Goal: Task Accomplishment & Management: Manage account settings

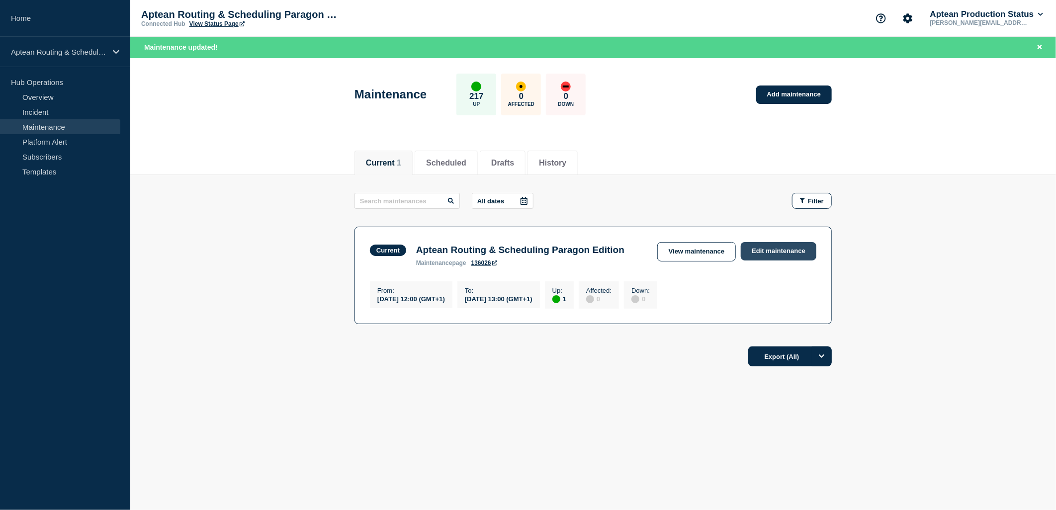
click at [773, 253] on link "Edit maintenance" at bounding box center [779, 251] width 76 height 18
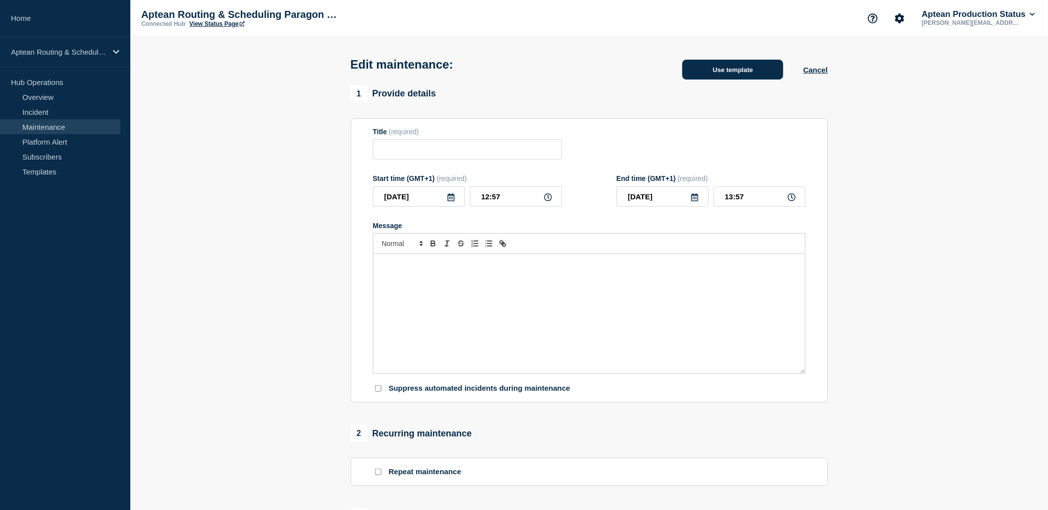
click at [743, 78] on button "Use template" at bounding box center [732, 70] width 101 height 20
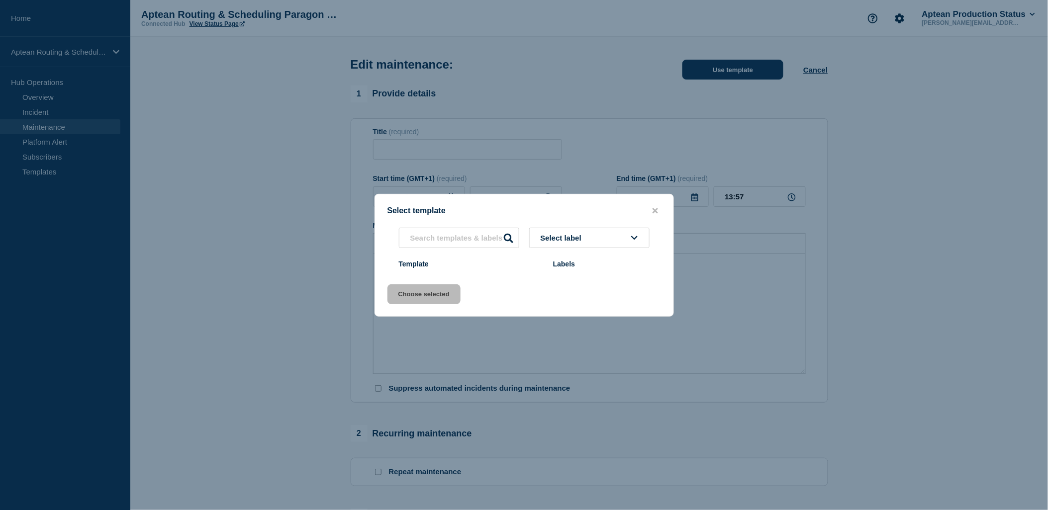
type input "Aptean Routing & Scheduling Paragon Edition"
type input "12:00"
type input "13:00"
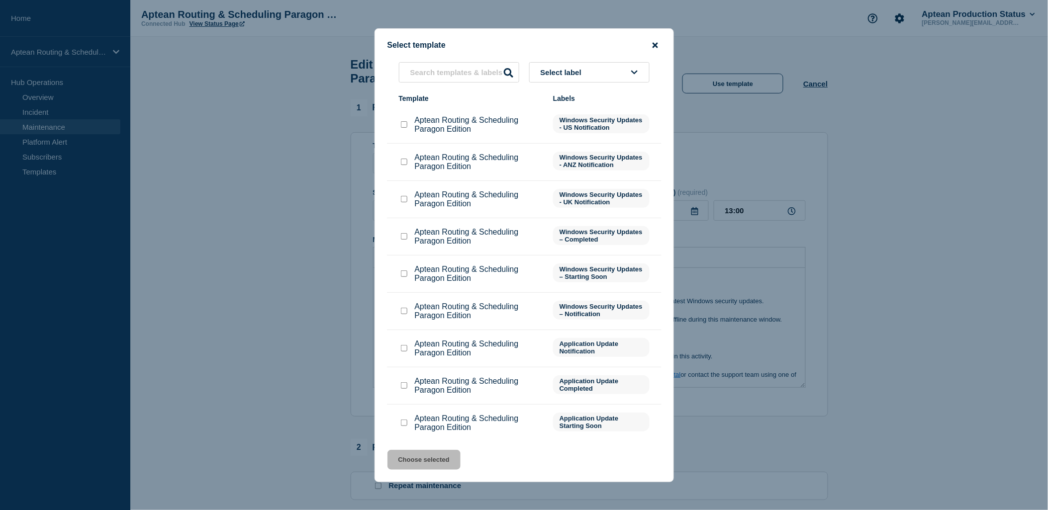
click at [654, 41] on icon "close button" at bounding box center [654, 45] width 5 height 8
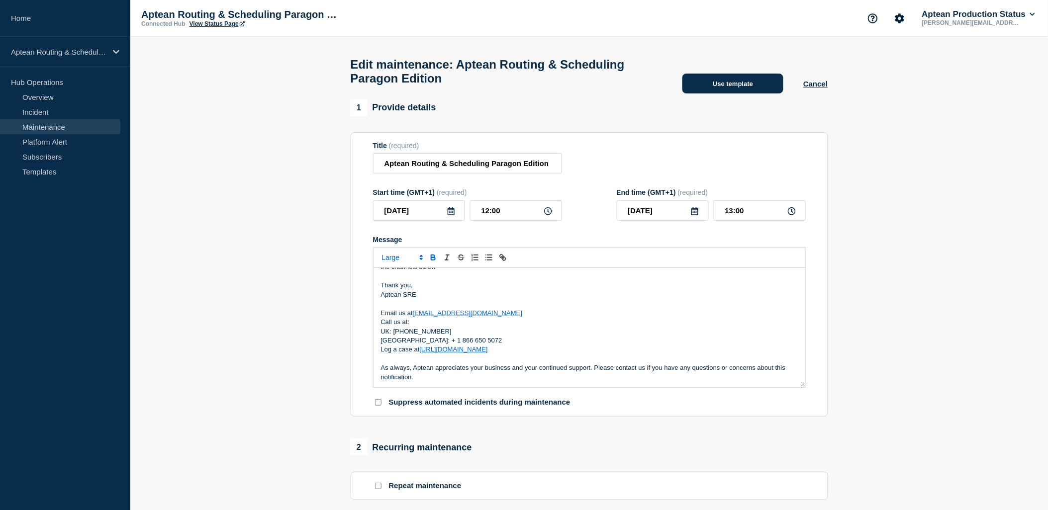
click at [741, 92] on button "Use template" at bounding box center [732, 84] width 101 height 20
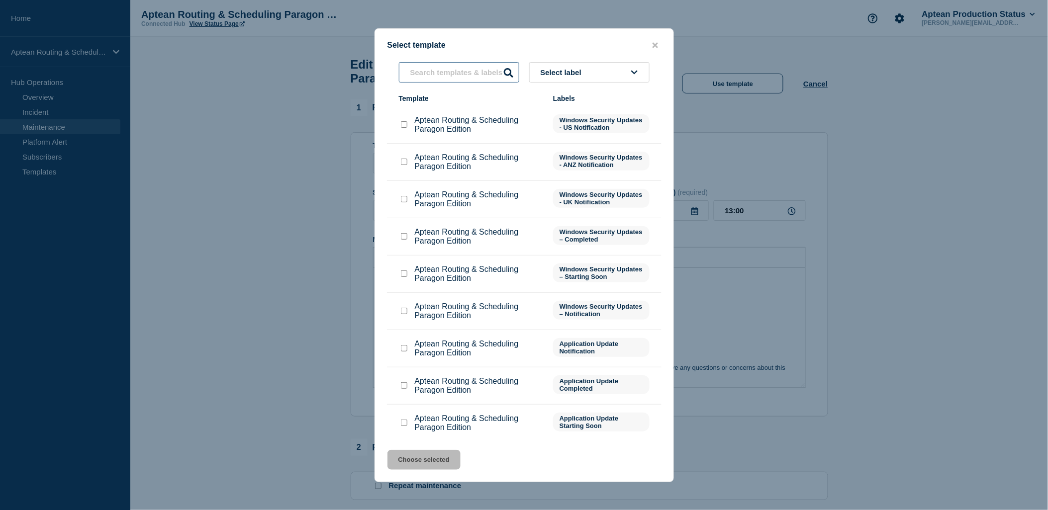
click at [488, 82] on input "text" at bounding box center [459, 72] width 120 height 20
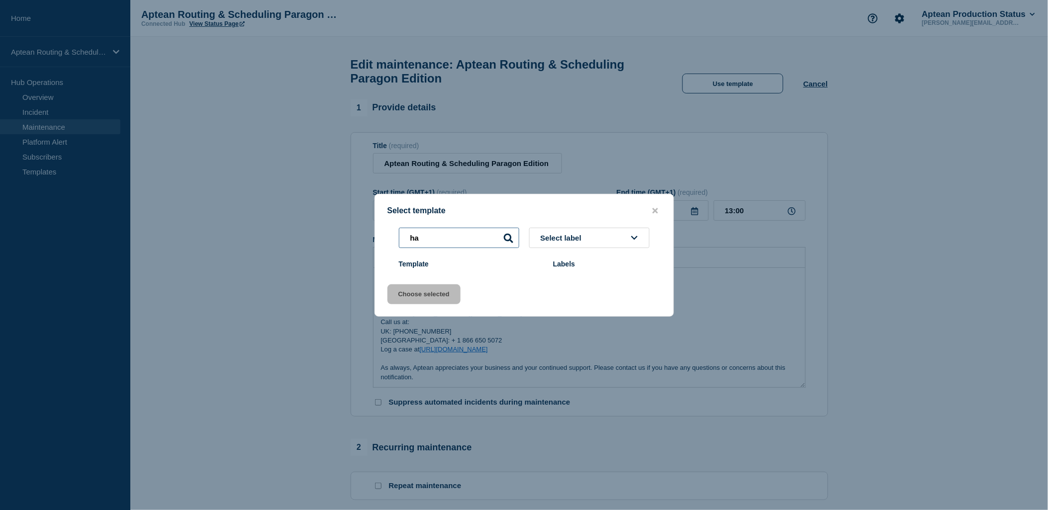
type input "h"
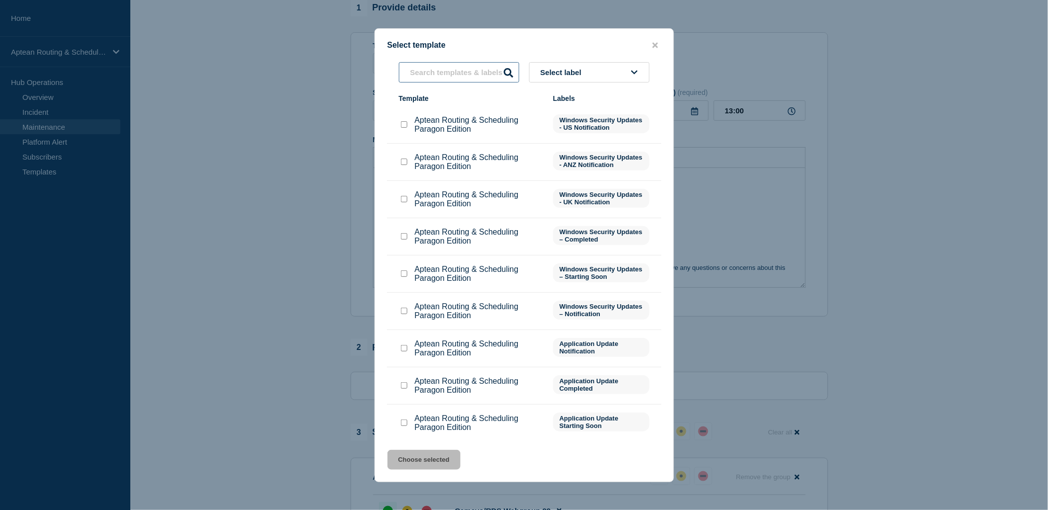
scroll to position [110, 0]
click at [653, 41] on icon "close button" at bounding box center [654, 45] width 5 height 8
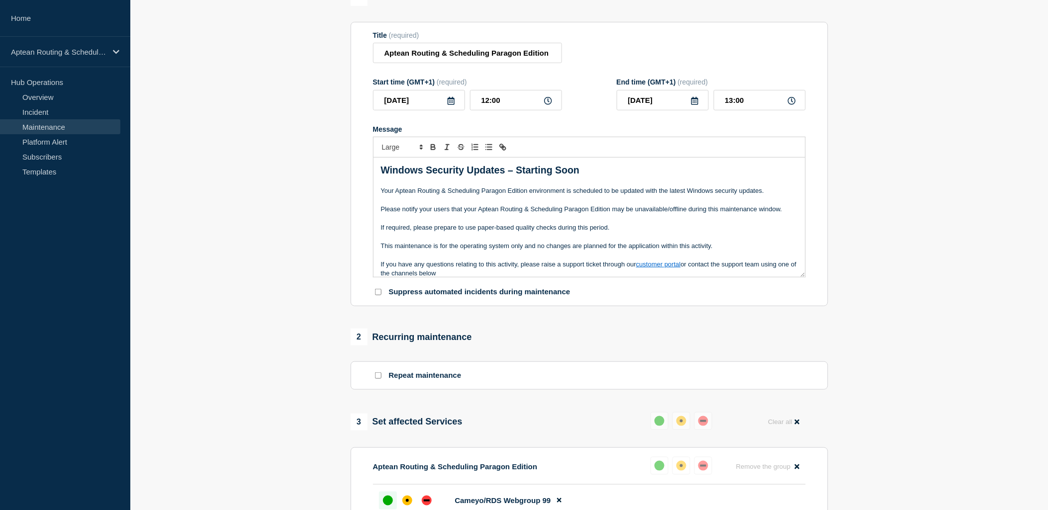
scroll to position [0, 0]
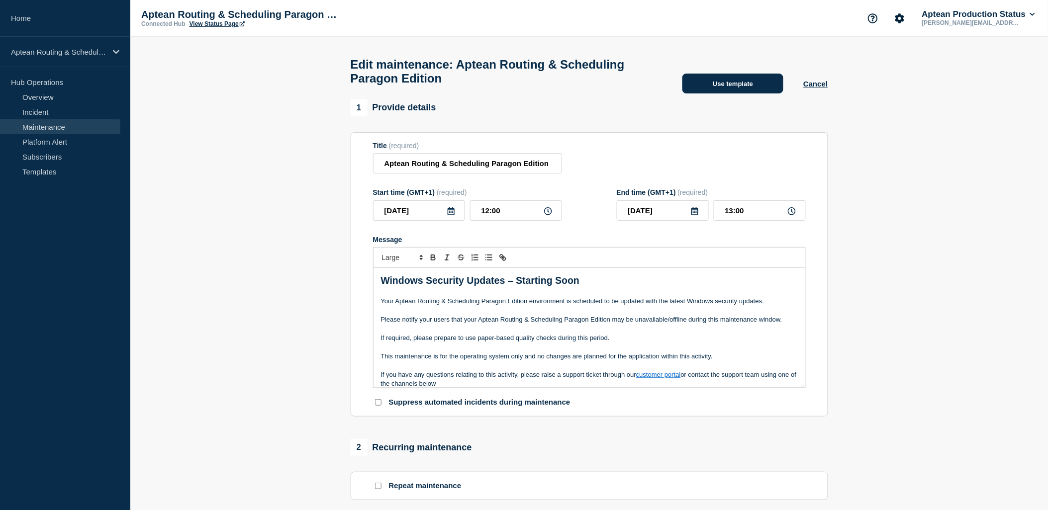
click at [744, 90] on button "Use template" at bounding box center [732, 84] width 101 height 20
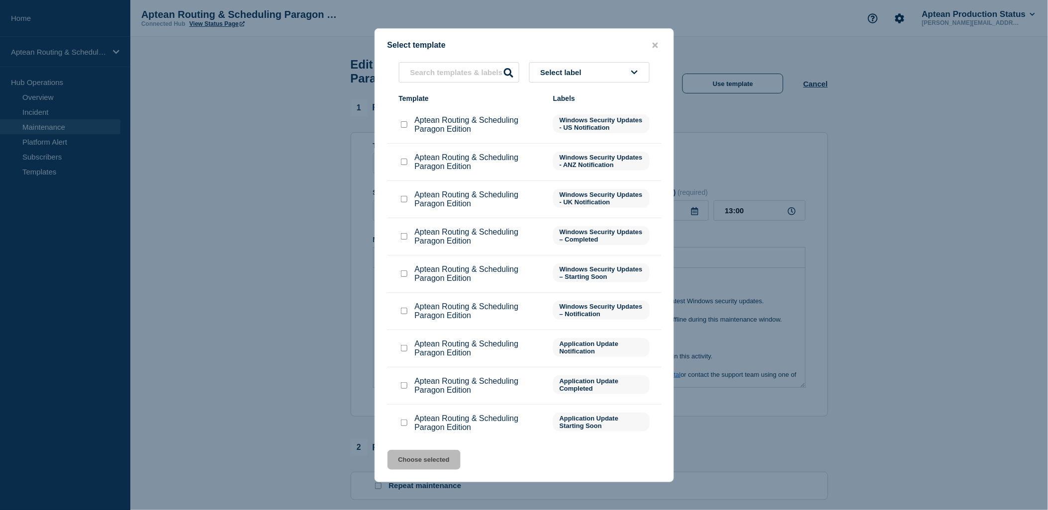
click at [402, 234] on input "Aptean Routing & Scheduling Paragon Edition checkbox" at bounding box center [404, 236] width 6 height 6
checkbox input "true"
click at [427, 463] on button "Choose selected" at bounding box center [423, 460] width 73 height 20
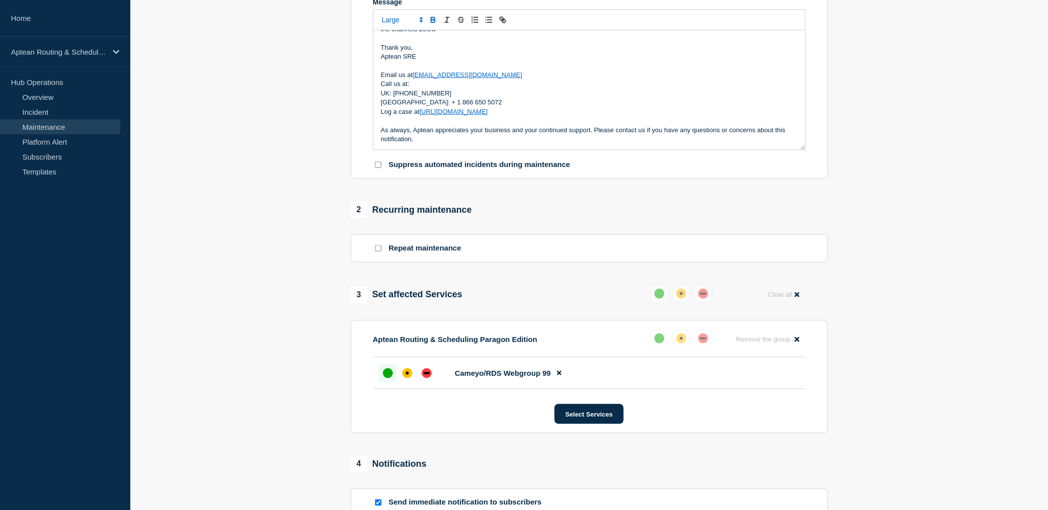
scroll to position [212, 0]
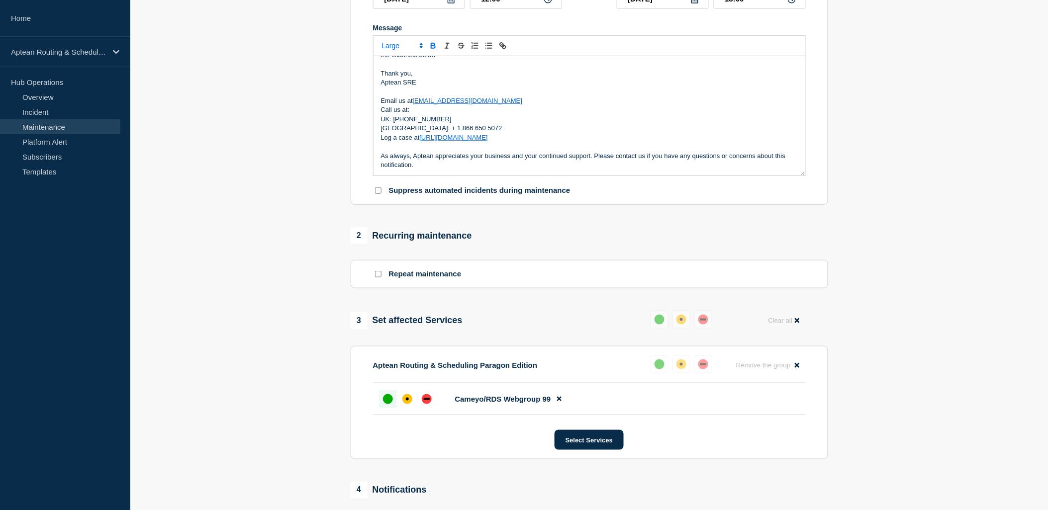
click at [638, 142] on p "Log a case at [URL][DOMAIN_NAME]" at bounding box center [589, 137] width 417 height 9
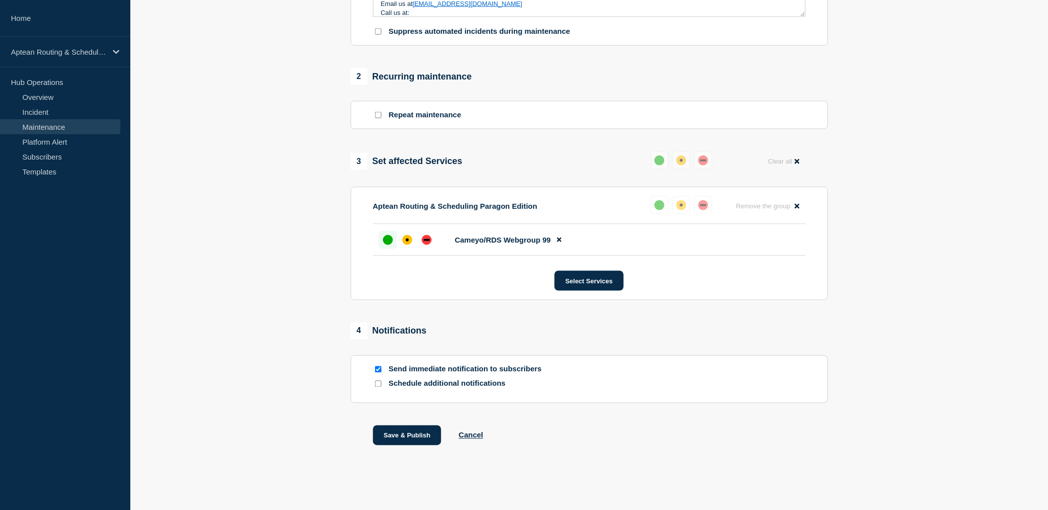
scroll to position [378, 0]
click at [430, 431] on button "Save & Publish" at bounding box center [407, 436] width 69 height 20
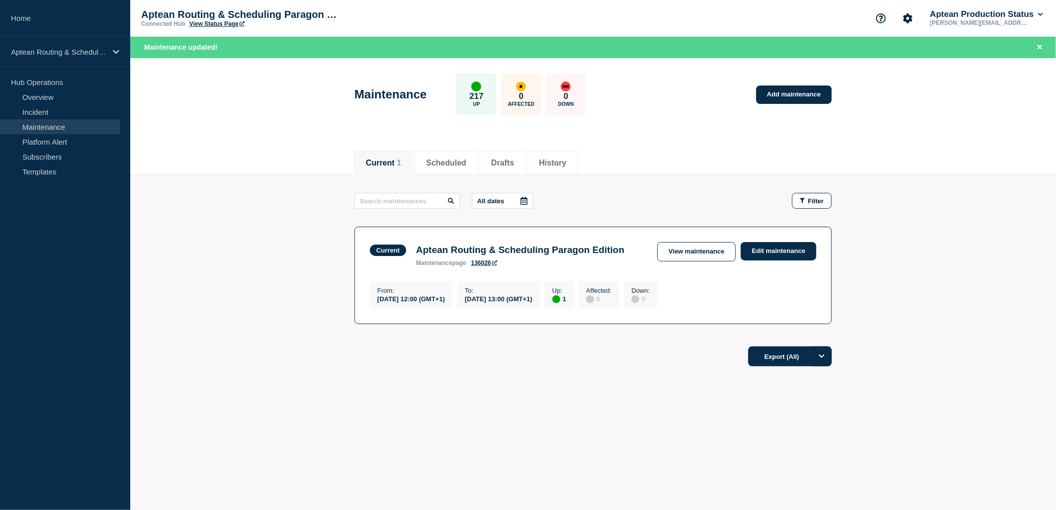
click at [497, 367] on div "Export (All)" at bounding box center [592, 353] width 477 height 28
